Goal: Task Accomplishment & Management: Complete application form

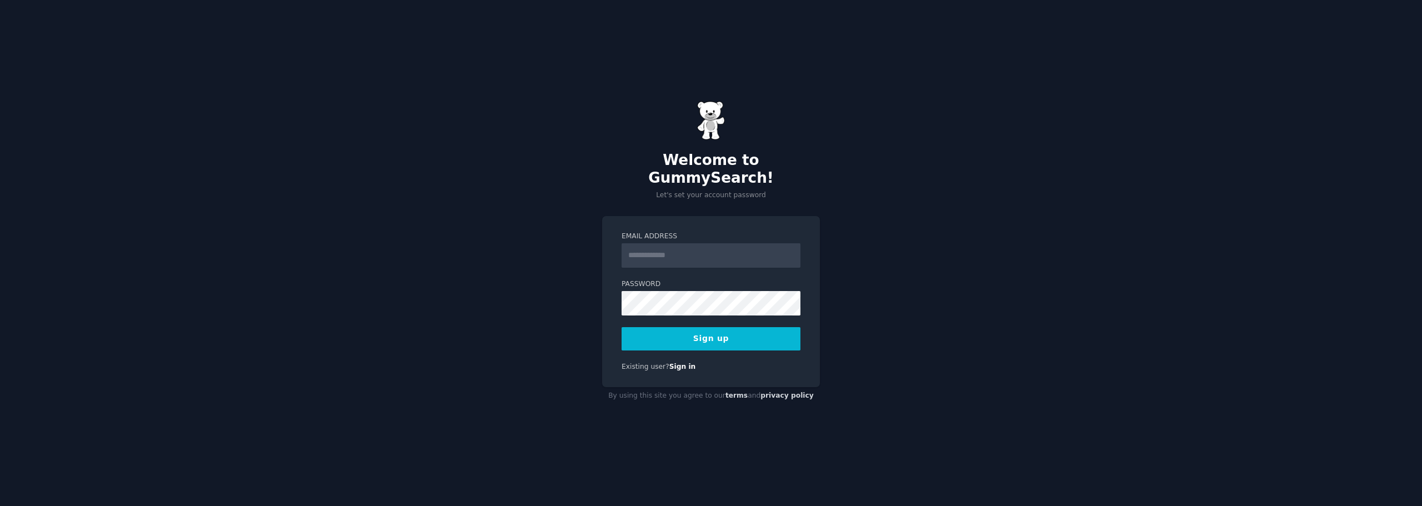
type input "**********"
click at [713, 327] on button "Sign up" at bounding box center [710, 338] width 179 height 23
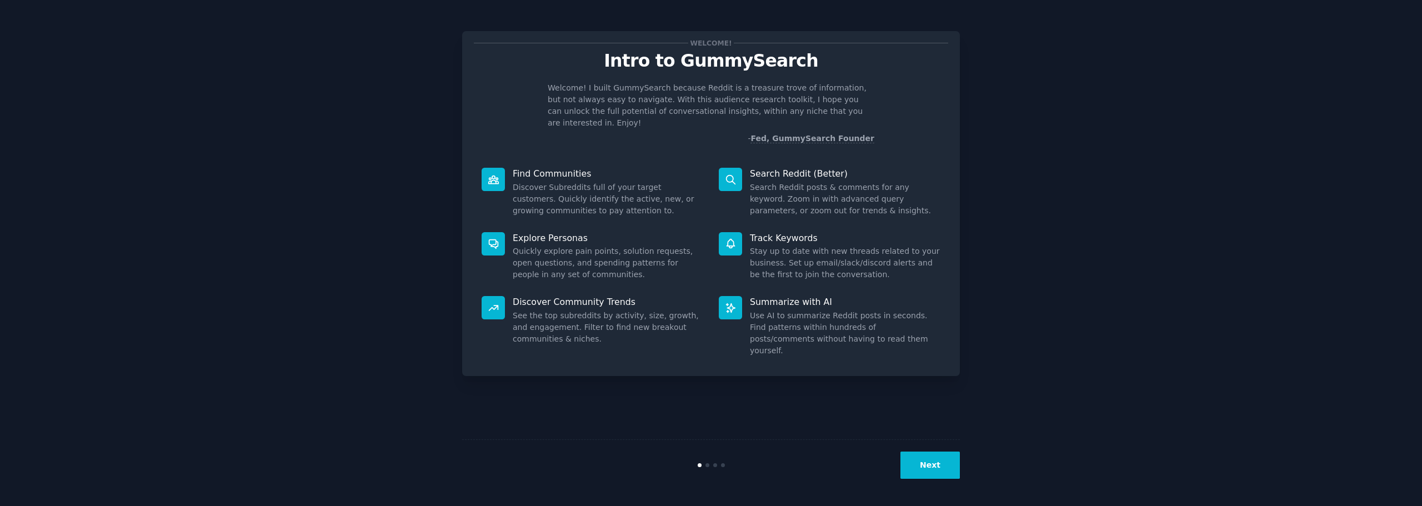
click at [926, 470] on button "Next" at bounding box center [929, 465] width 59 height 27
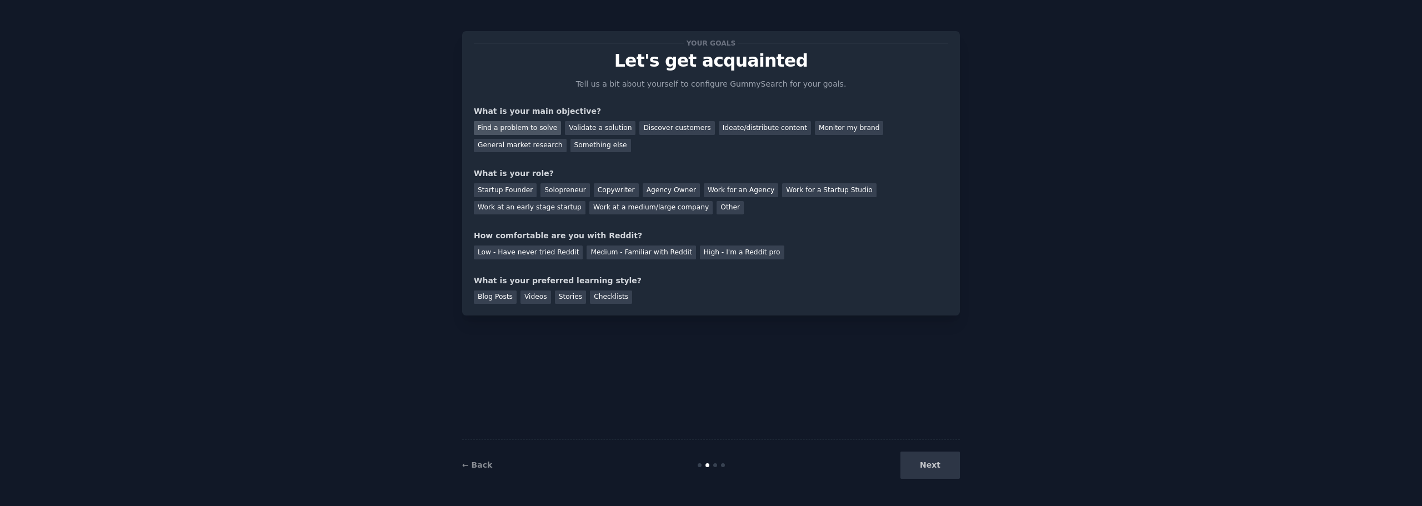
click at [506, 126] on div "Find a problem to solve" at bounding box center [517, 128] width 87 height 14
click at [512, 191] on div "Startup Founder" at bounding box center [505, 190] width 63 height 14
click at [543, 193] on div "Solopreneur" at bounding box center [564, 190] width 49 height 14
click at [633, 247] on div "Medium - Familiar with Reddit" at bounding box center [640, 252] width 109 height 14
click at [500, 300] on div "Blog Posts" at bounding box center [495, 297] width 43 height 14
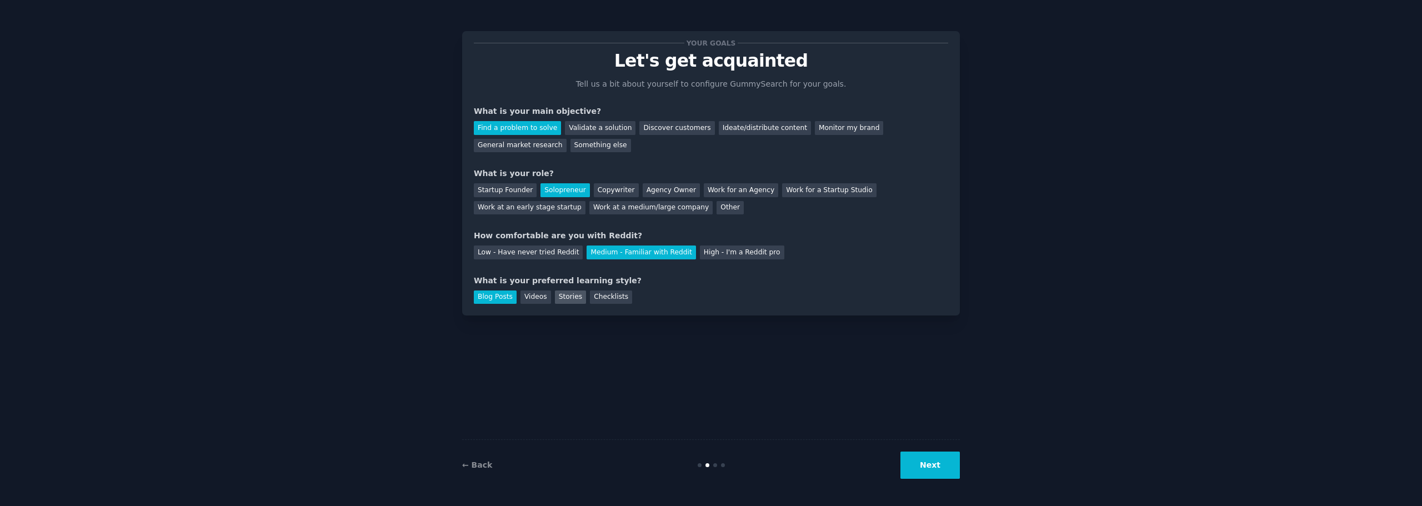
click at [555, 301] on div "Stories" at bounding box center [570, 297] width 31 height 14
click at [494, 302] on div "Blog Posts" at bounding box center [495, 297] width 43 height 14
click at [923, 469] on button "Next" at bounding box center [929, 465] width 59 height 27
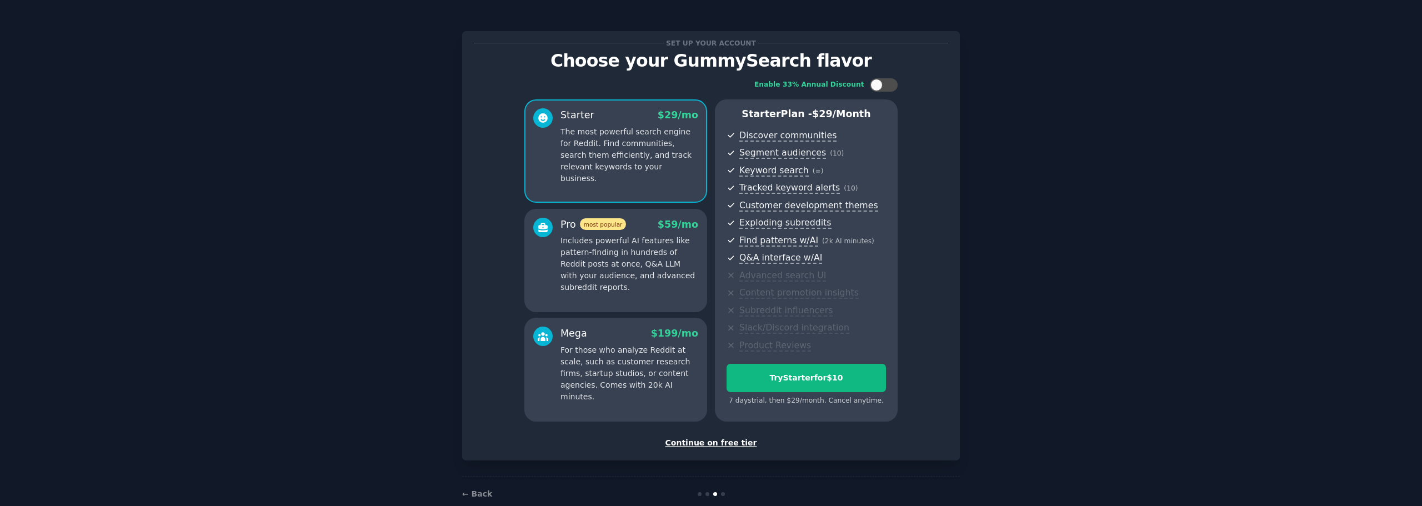
click at [713, 440] on div "Continue on free tier" at bounding box center [711, 443] width 474 height 12
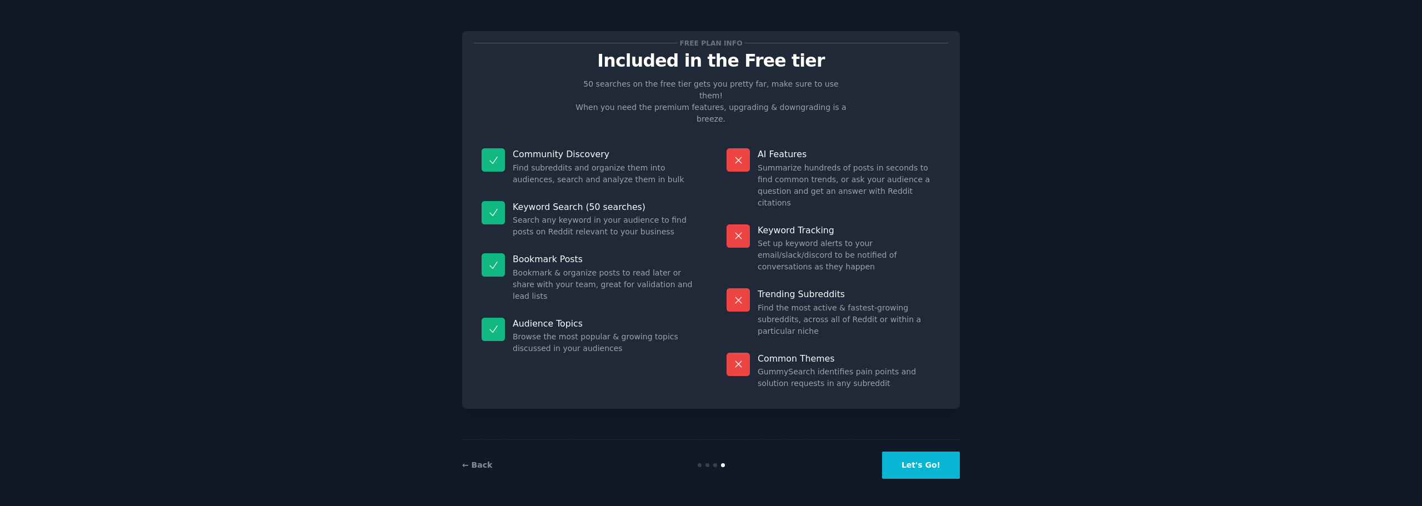
click at [920, 465] on button "Let's Go!" at bounding box center [921, 465] width 78 height 27
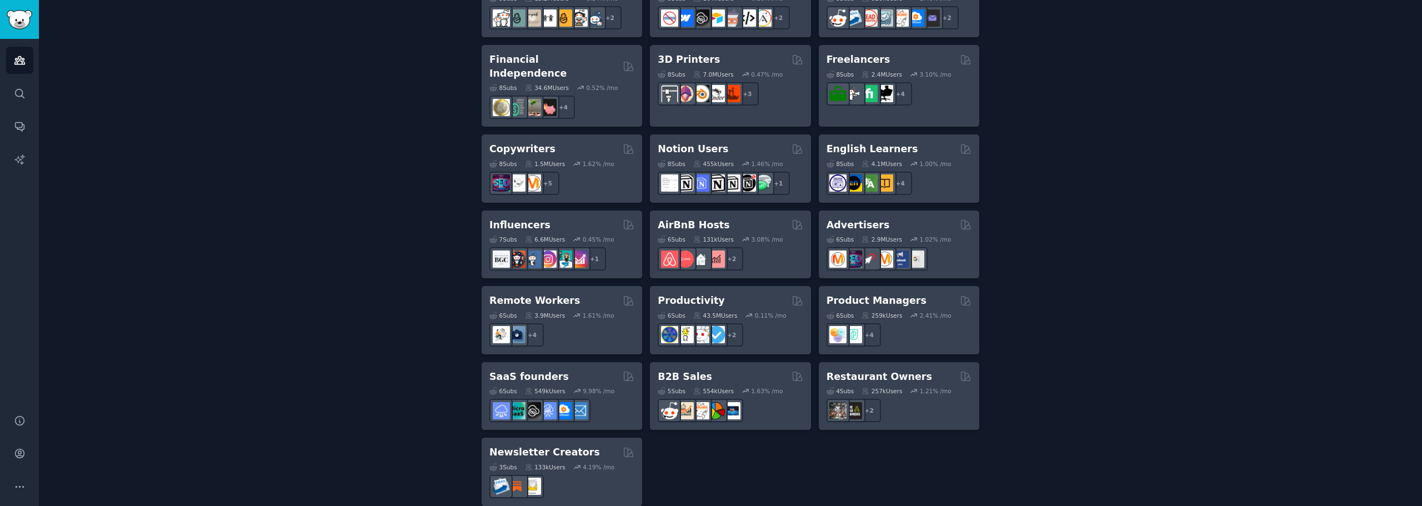
scroll to position [775, 0]
